Goal: Task Accomplishment & Management: Complete application form

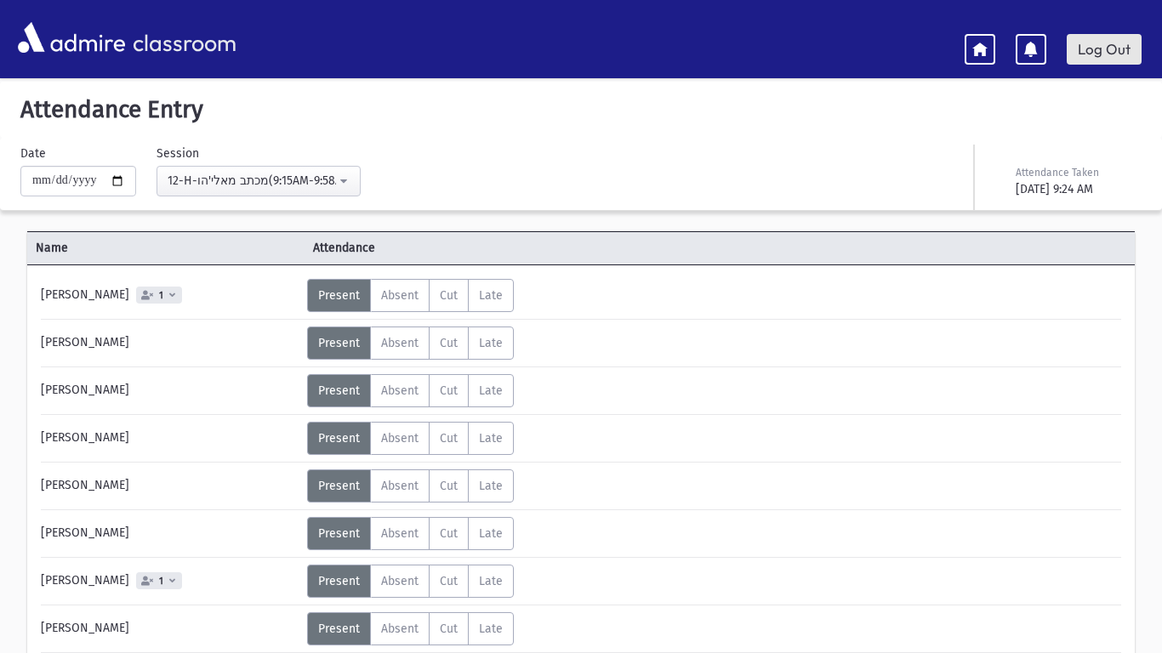
scroll to position [538, 0]
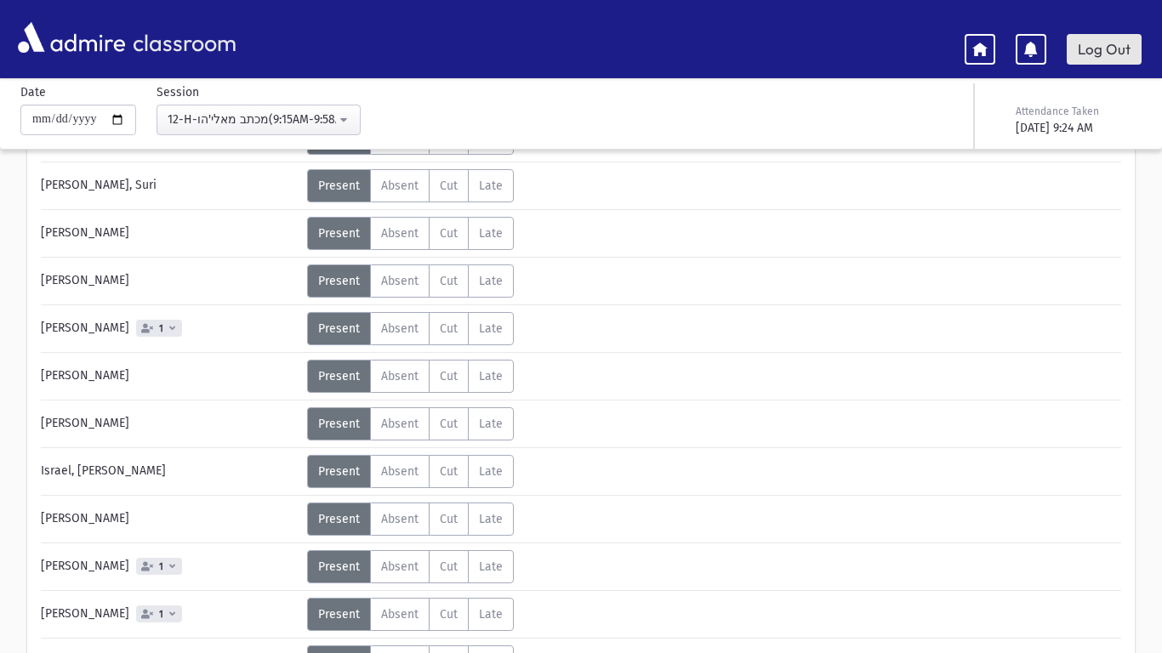
click at [1089, 61] on link "Log Out" at bounding box center [1104, 49] width 75 height 31
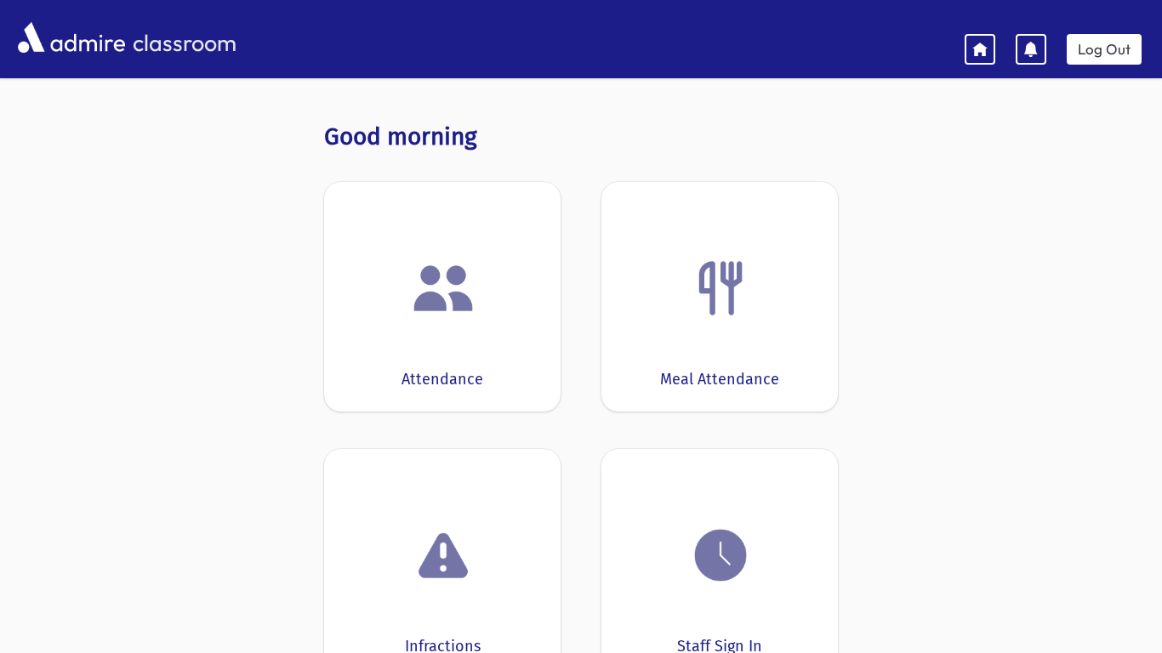
click at [488, 285] on div at bounding box center [442, 288] width 184 height 65
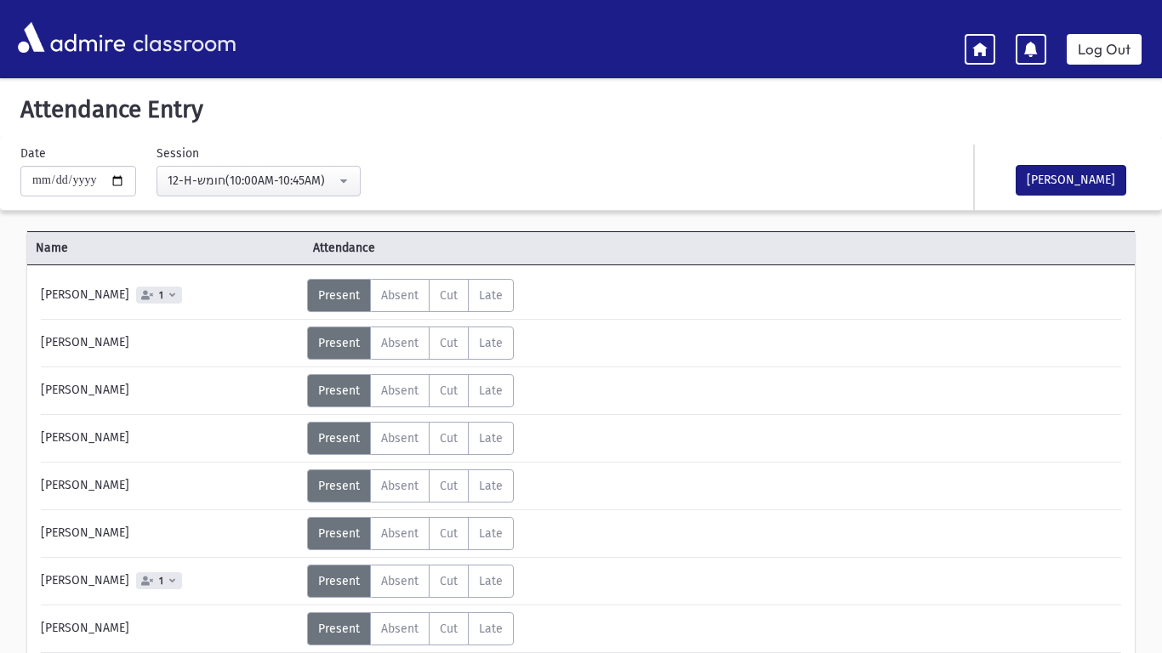
click at [488, 285] on label "Late L" at bounding box center [491, 295] width 46 height 33
click at [487, 282] on label "Late L" at bounding box center [491, 295] width 46 height 33
click at [345, 303] on label "Present P" at bounding box center [339, 295] width 64 height 33
click at [378, 343] on label "Absent A" at bounding box center [400, 343] width 60 height 33
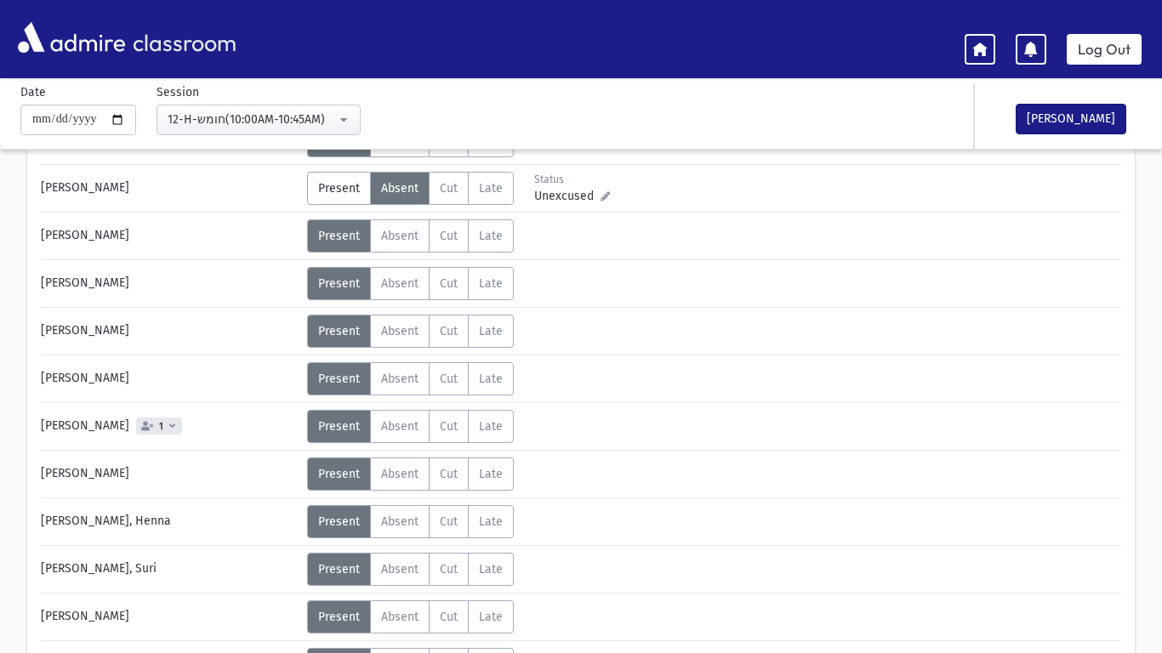
scroll to position [160, 0]
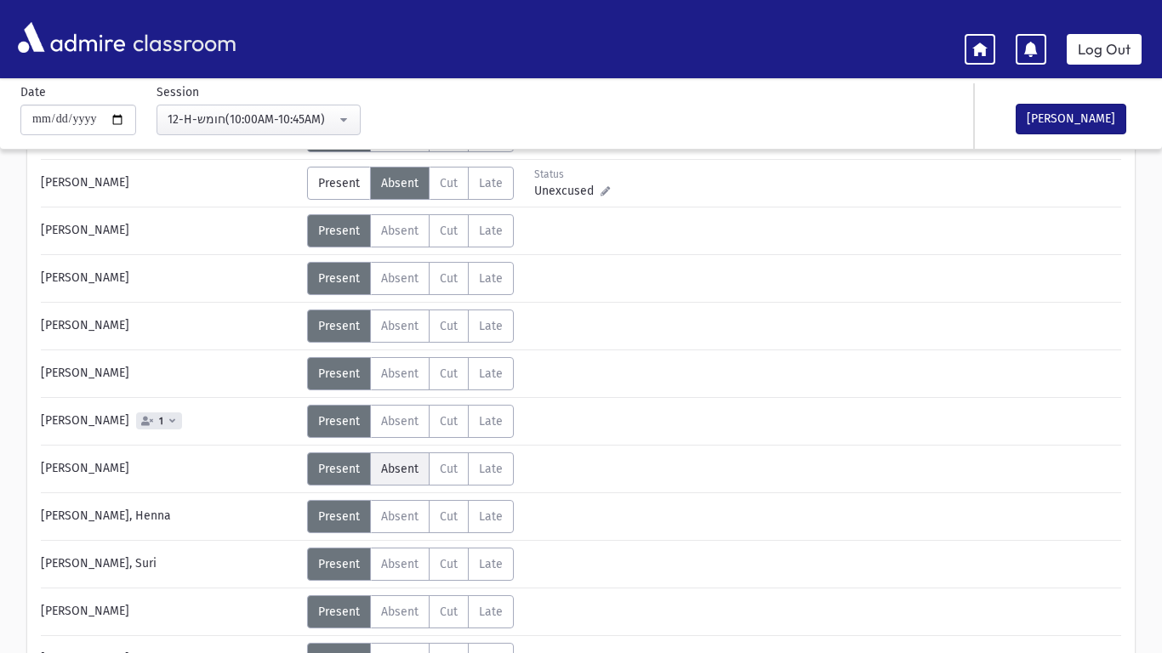
click at [417, 462] on label "Absent A" at bounding box center [400, 469] width 60 height 33
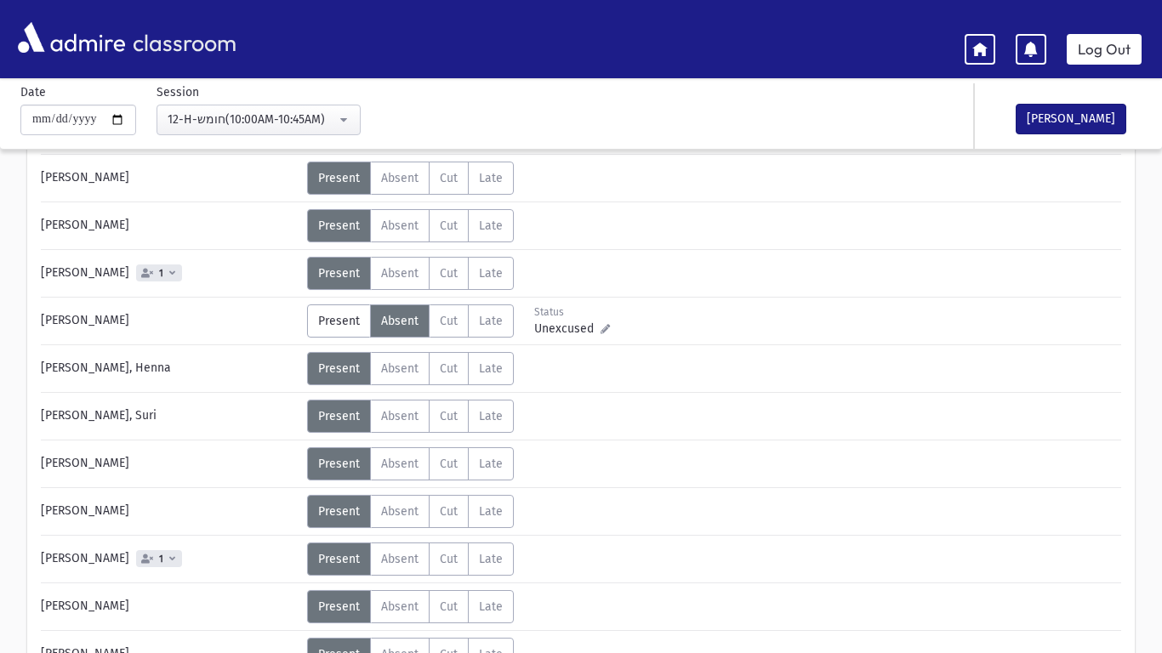
scroll to position [311, 0]
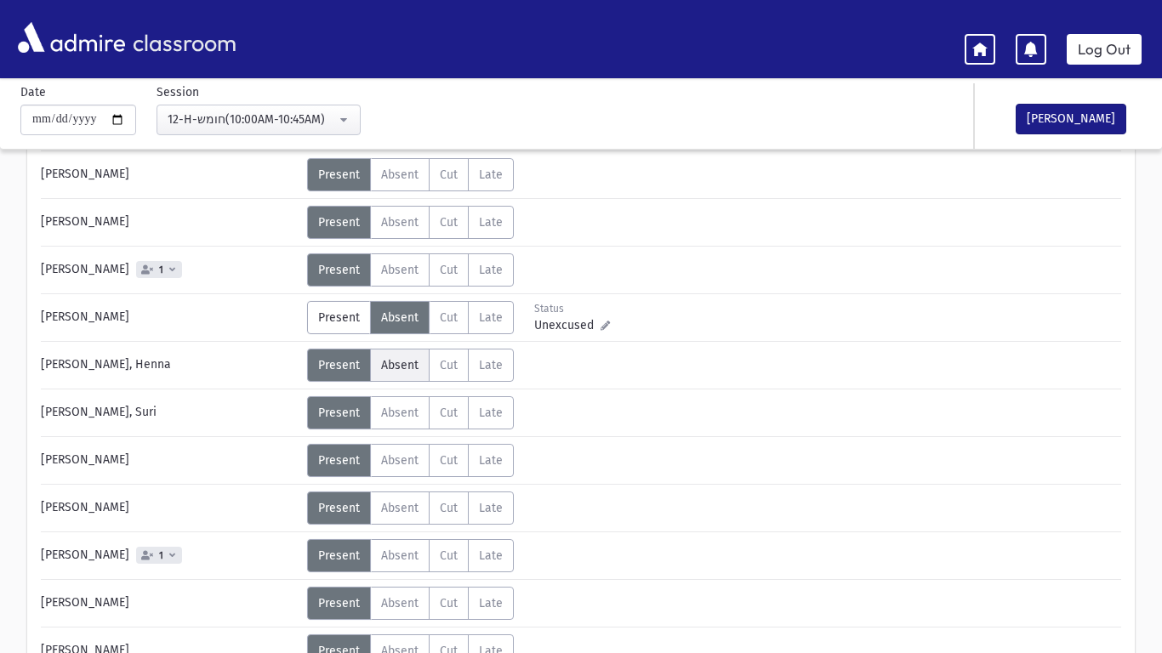
click at [400, 378] on label "Absent A" at bounding box center [400, 365] width 60 height 33
click at [402, 409] on span "Absent" at bounding box center [399, 413] width 37 height 14
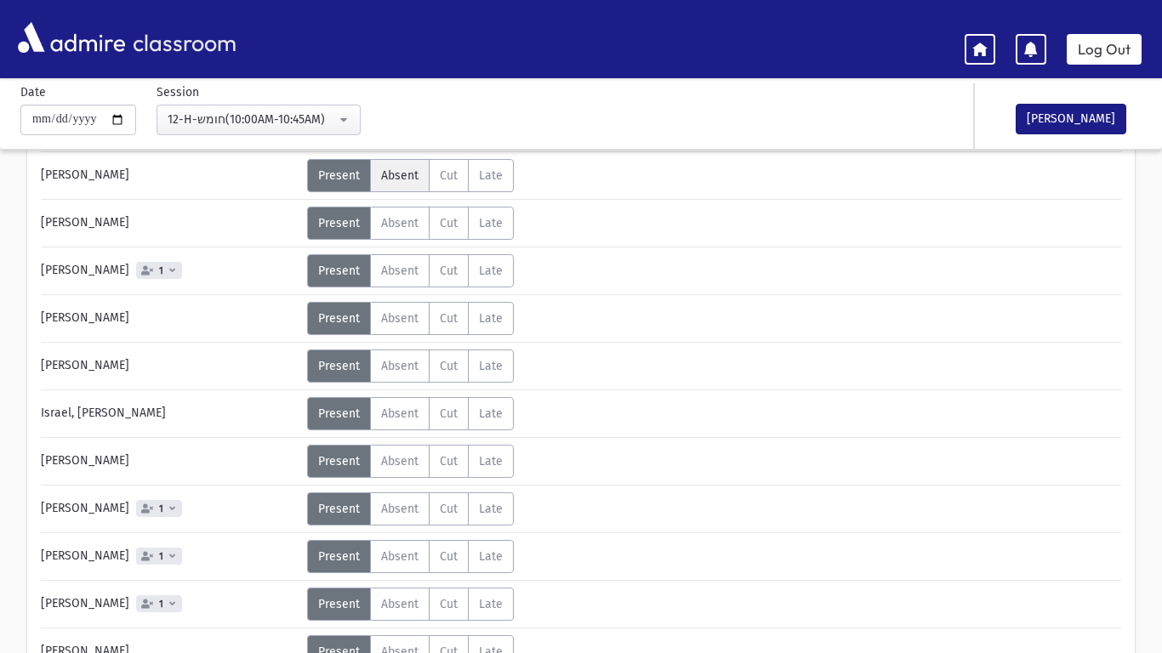
scroll to position [601, 0]
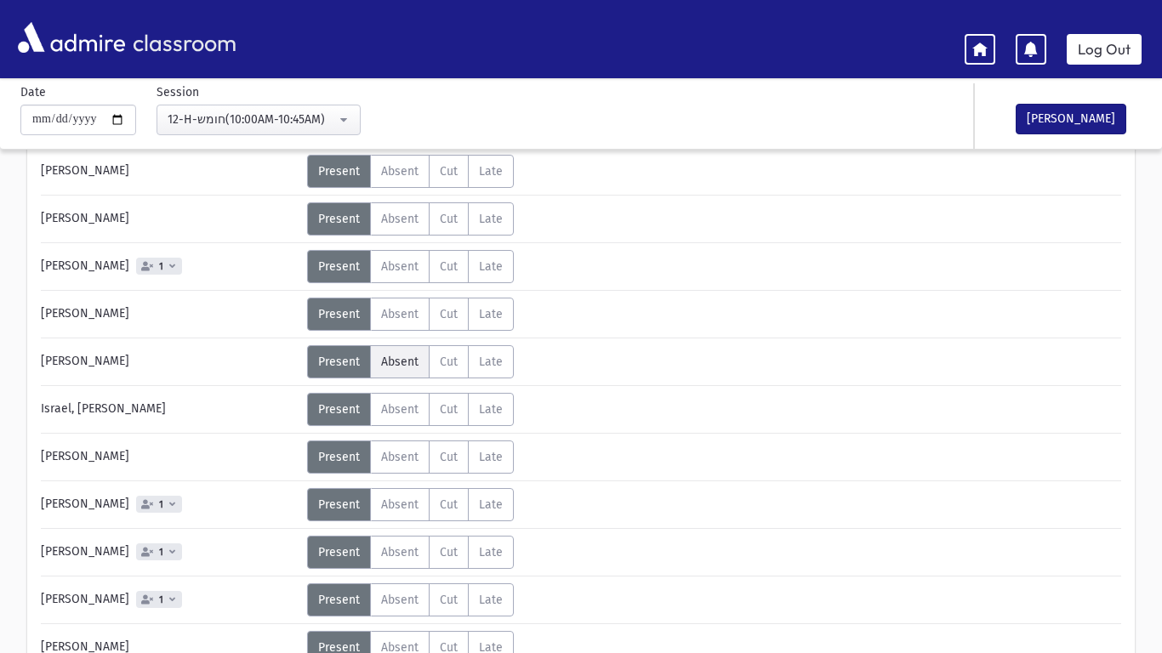
click at [390, 367] on span "Absent" at bounding box center [399, 362] width 37 height 14
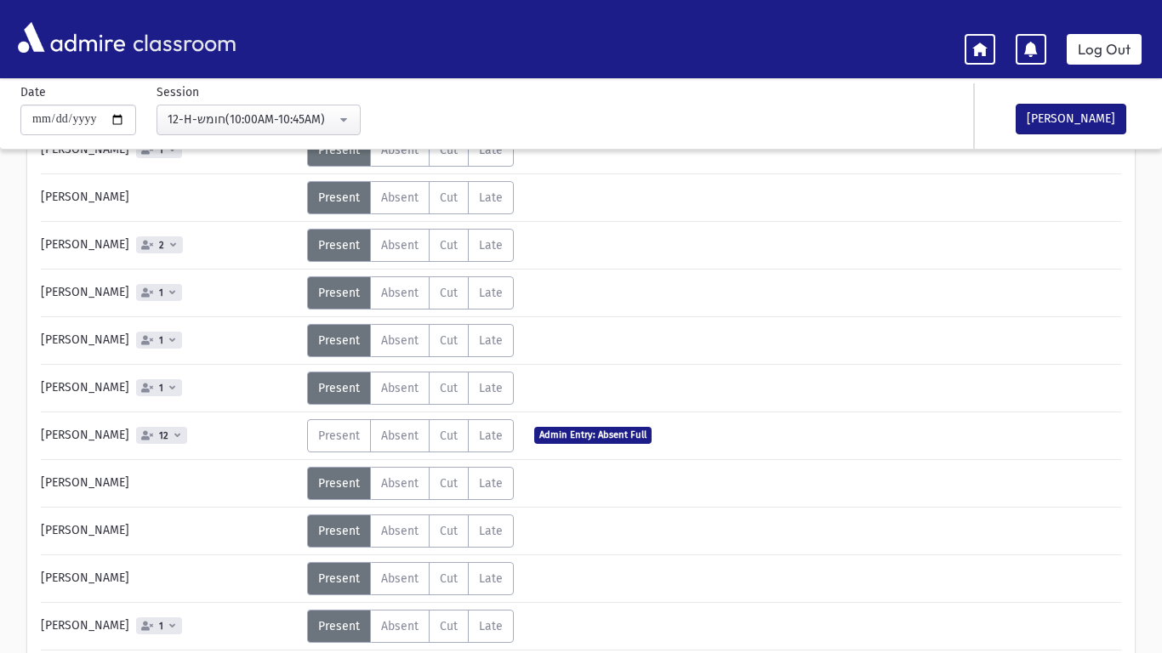
scroll to position [1051, 0]
click at [328, 442] on span "Present" at bounding box center [339, 435] width 42 height 14
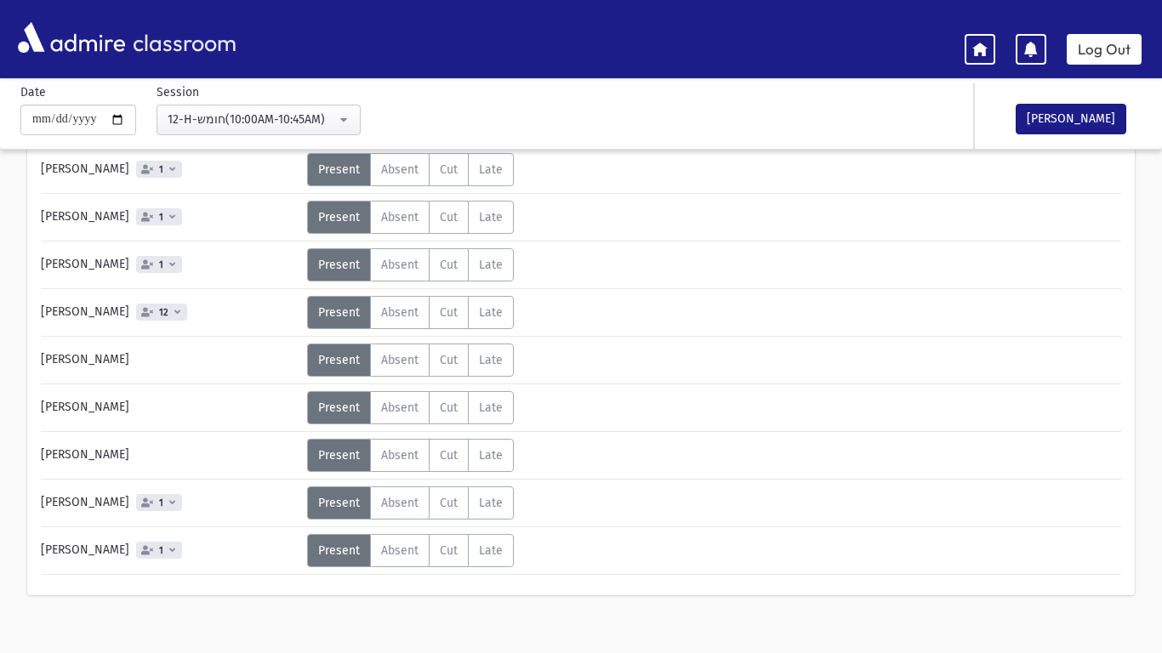
scroll to position [1192, 0]
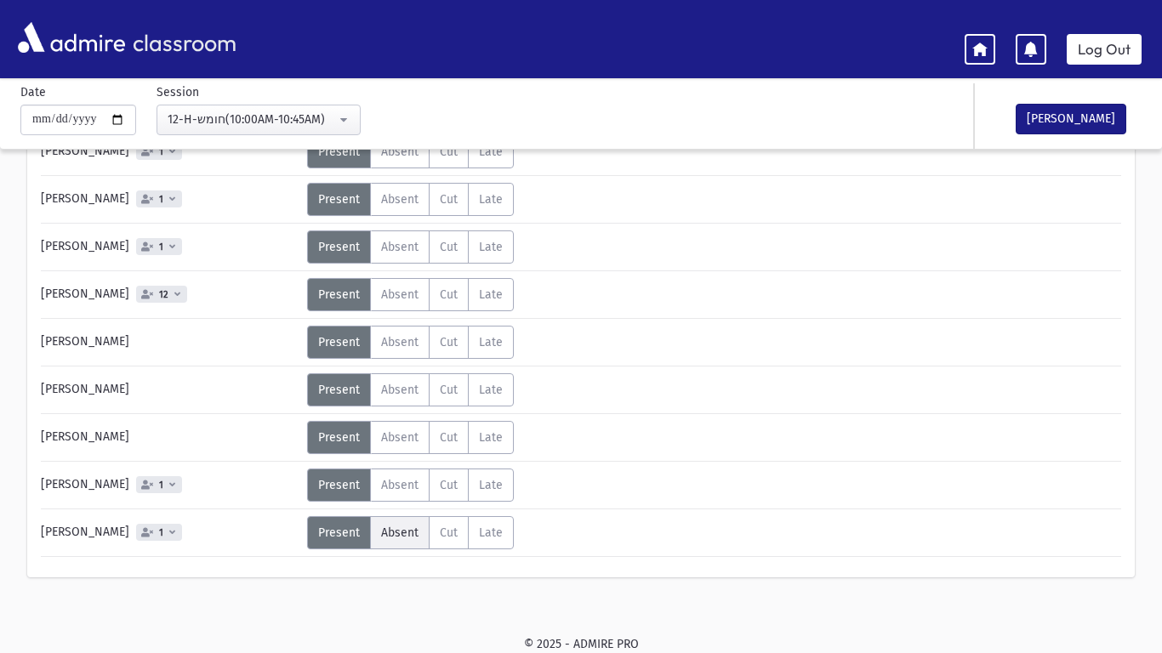
click at [402, 542] on label "Absent A" at bounding box center [400, 532] width 60 height 33
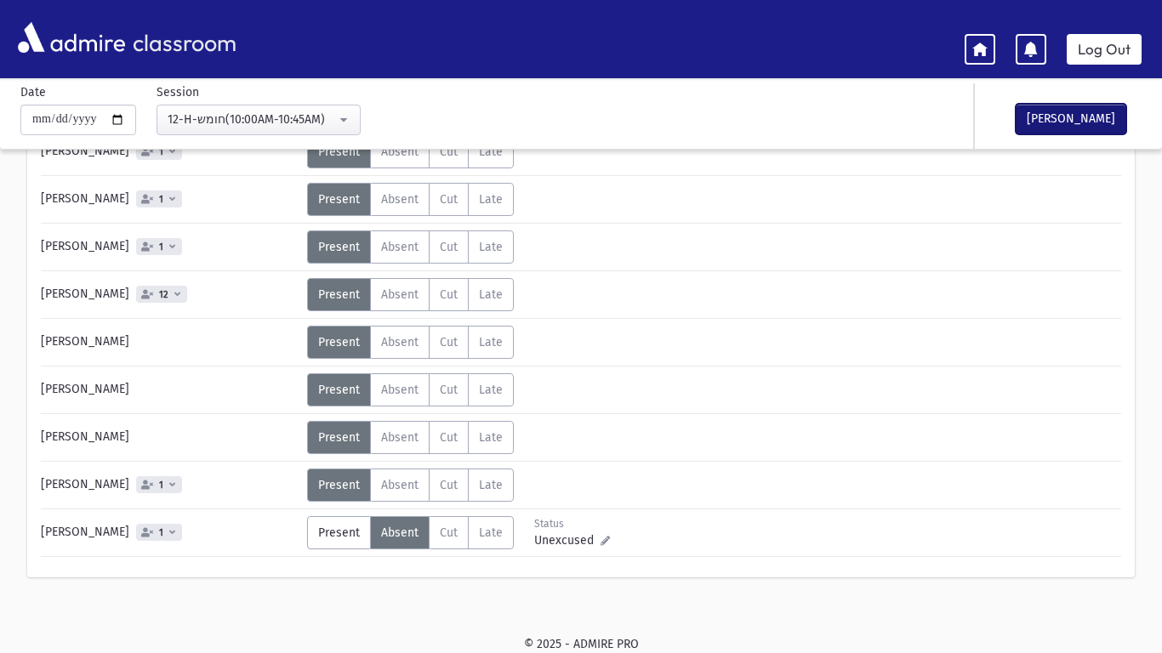
click at [1066, 111] on button "[PERSON_NAME]" at bounding box center [1071, 119] width 111 height 31
click at [1131, 47] on link "Log Out" at bounding box center [1104, 49] width 75 height 31
